Goal: Register for event/course

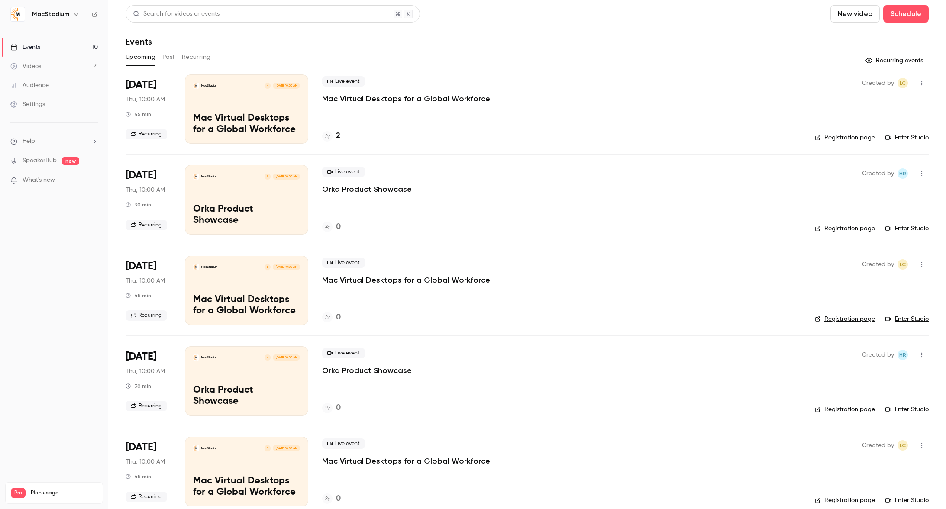
click at [387, 98] on p "Mac Virtual Desktops for a Global Workforce" at bounding box center [406, 99] width 168 height 10
click at [339, 136] on h4 "2" at bounding box center [338, 136] width 4 height 12
